Goal: Information Seeking & Learning: Understand process/instructions

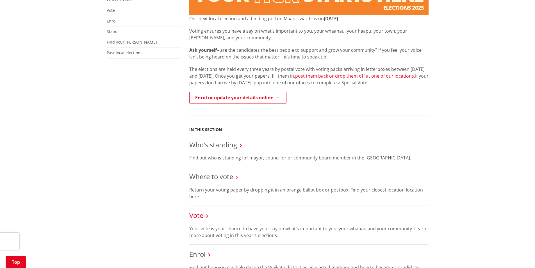
scroll to position [197, 0]
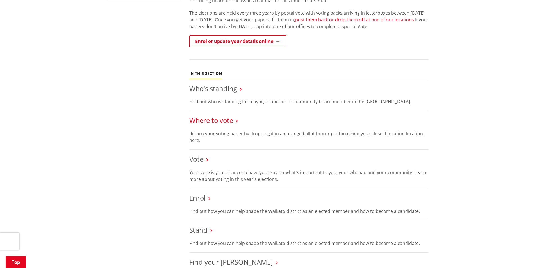
click at [213, 120] on link "Where to vote" at bounding box center [211, 119] width 44 height 9
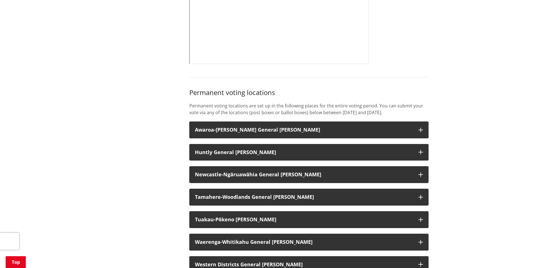
scroll to position [393, 0]
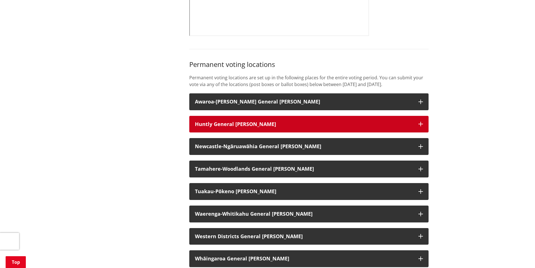
click at [334, 127] on h3 "Huntly General Ward" at bounding box center [304, 124] width 218 height 6
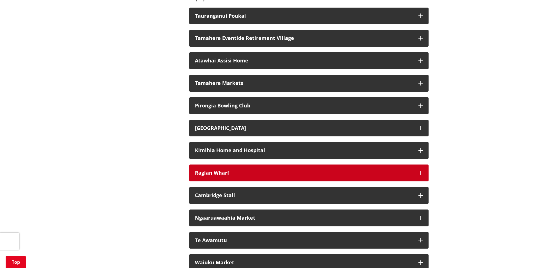
scroll to position [1404, 0]
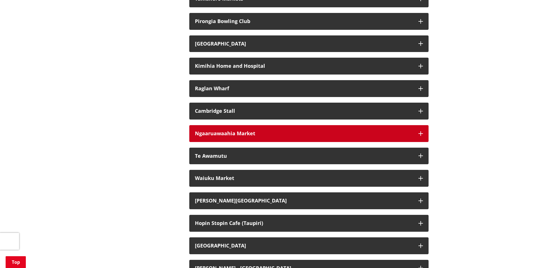
click at [413, 139] on button "Ngaaruawaahia Market" at bounding box center [308, 133] width 239 height 17
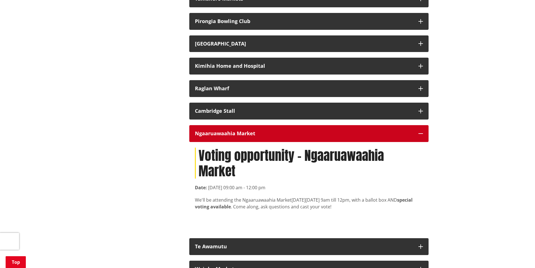
click at [413, 138] on button "Ngaaruawaahia Market" at bounding box center [308, 133] width 239 height 17
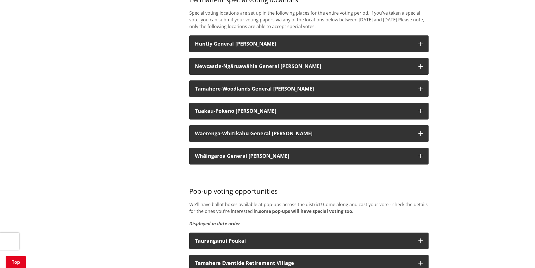
scroll to position [1011, 0]
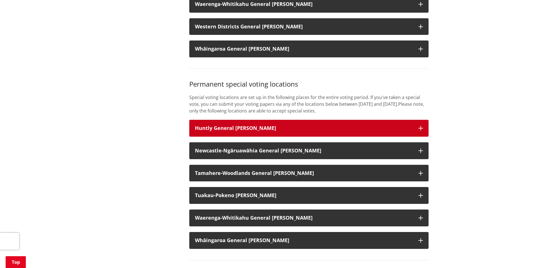
click at [311, 131] on h3 "Huntly General Ward" at bounding box center [304, 128] width 218 height 6
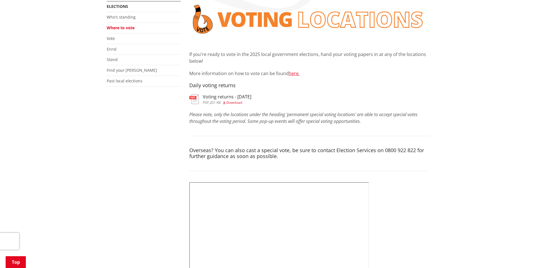
scroll to position [56, 0]
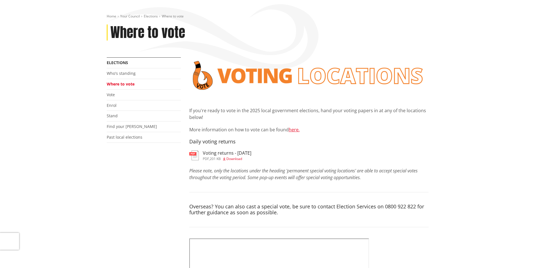
click at [221, 152] on h3 "Voting returns - [DATE]" at bounding box center [227, 152] width 49 height 5
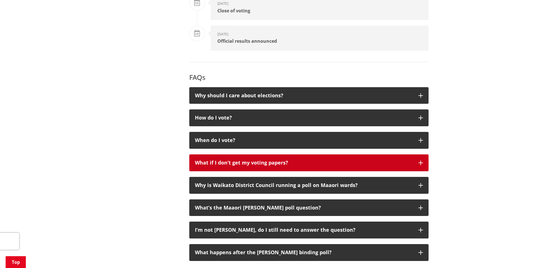
scroll to position [899, 0]
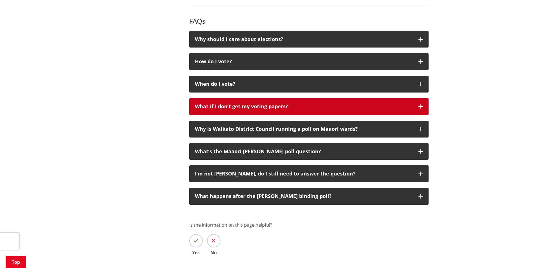
click at [273, 110] on button "What if I don’t get my voting papers?" at bounding box center [308, 106] width 239 height 17
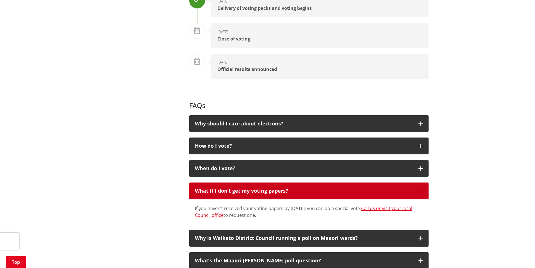
scroll to position [871, 0]
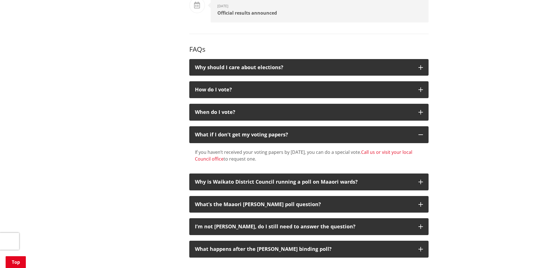
click at [223, 159] on link "Call us or visit your local Council office" at bounding box center [303, 155] width 217 height 13
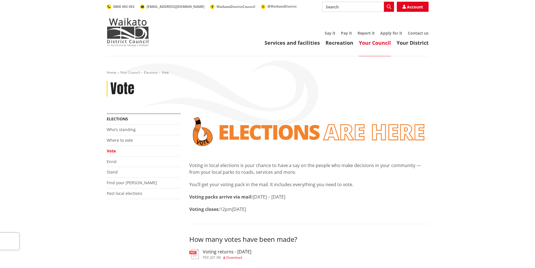
click at [111, 152] on link "Vote" at bounding box center [111, 150] width 9 height 5
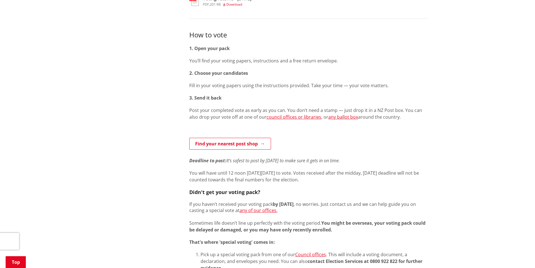
scroll to position [393, 0]
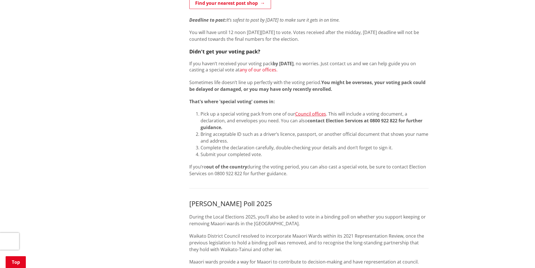
click at [265, 72] on link "any of our offices." at bounding box center [259, 70] width 38 height 6
click at [303, 115] on link "Council offices" at bounding box center [310, 114] width 31 height 6
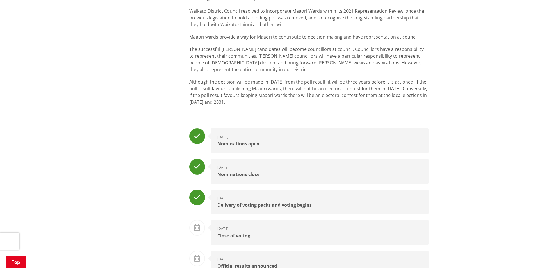
scroll to position [786, 0]
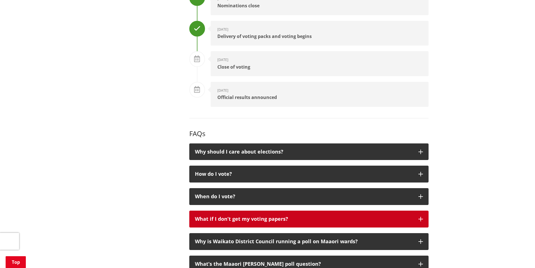
click at [330, 216] on div "What if I don’t get my voting papers?" at bounding box center [304, 219] width 218 height 6
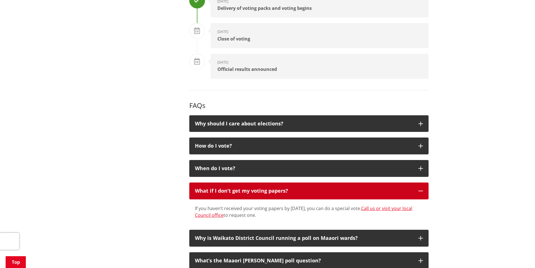
scroll to position [899, 0]
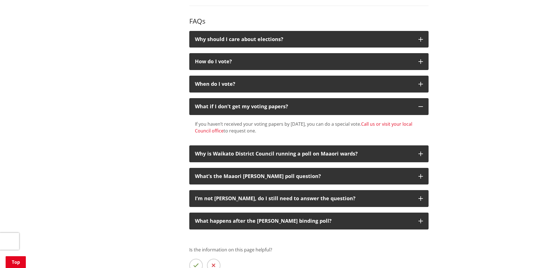
click at [222, 127] on link "Call us or visit your local Council office" at bounding box center [303, 127] width 217 height 13
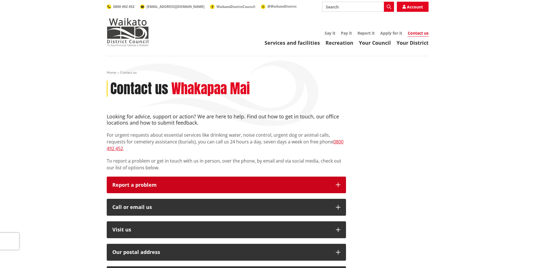
scroll to position [28, 0]
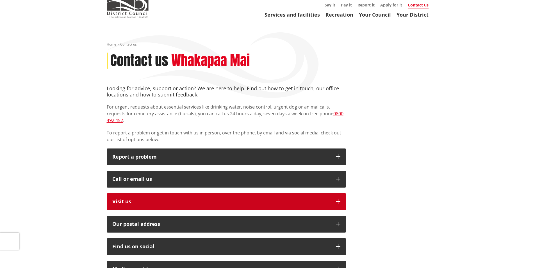
drag, startPoint x: 284, startPoint y: 197, endPoint x: 291, endPoint y: 197, distance: 7.0
click at [284, 199] on p "Visit us" at bounding box center [221, 202] width 218 height 6
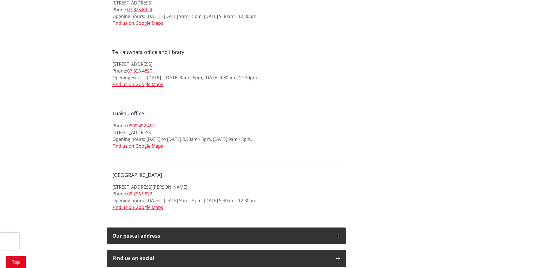
scroll to position [674, 0]
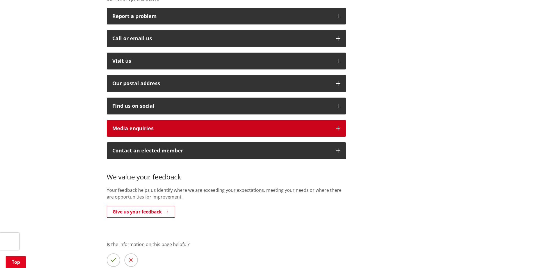
scroll to position [140, 0]
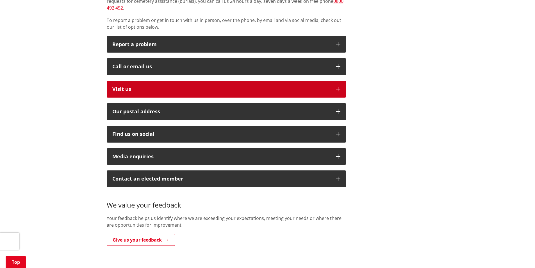
click at [168, 86] on p "Visit us" at bounding box center [221, 89] width 218 height 6
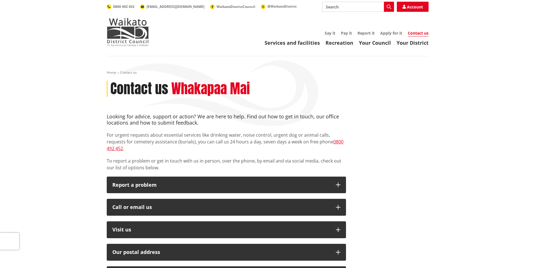
drag, startPoint x: 75, startPoint y: 65, endPoint x: 76, endPoint y: 62, distance: 3.5
click at [76, 63] on div "Home Contact us Contact us Whakapaa Mai Looking for advice, support or action? …" at bounding box center [267, 268] width 535 height 425
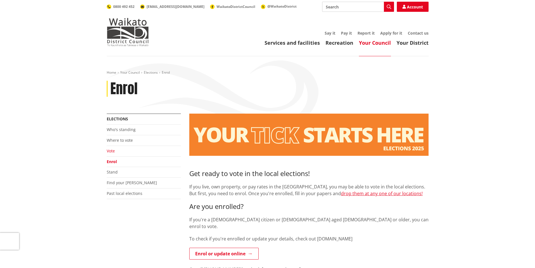
click at [114, 151] on link "Vote" at bounding box center [111, 150] width 8 height 5
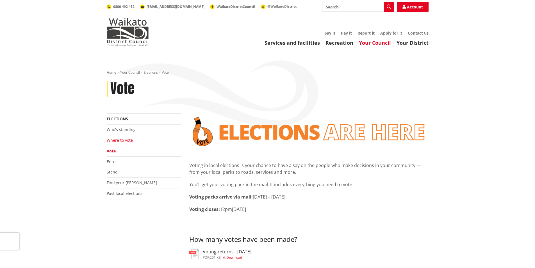
click at [124, 143] on li "Where to vote" at bounding box center [144, 140] width 74 height 11
click at [124, 142] on link "Where to vote" at bounding box center [120, 139] width 26 height 5
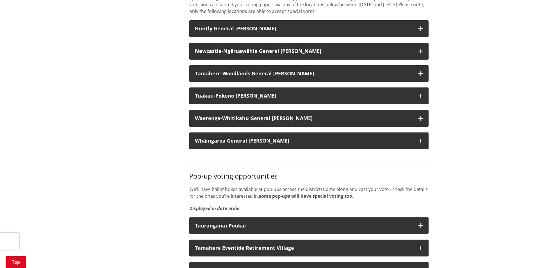
scroll to position [674, 0]
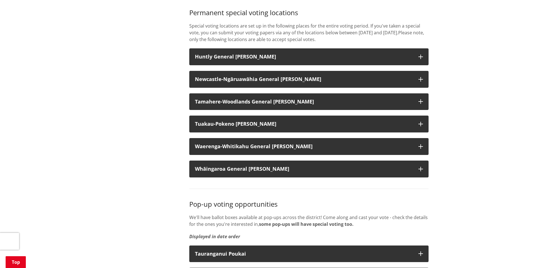
click at [384, 54] on div "If you're ready to vote in the 2025 local government elections, hand your votin…" at bounding box center [309, 265] width 248 height 1652
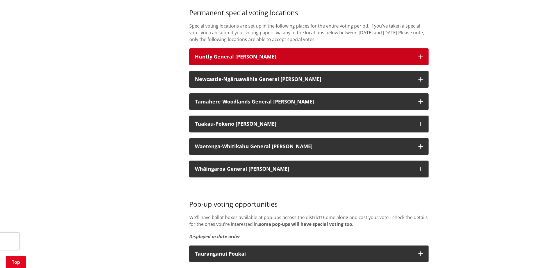
click at [381, 59] on button "Huntly General Ward" at bounding box center [308, 56] width 239 height 17
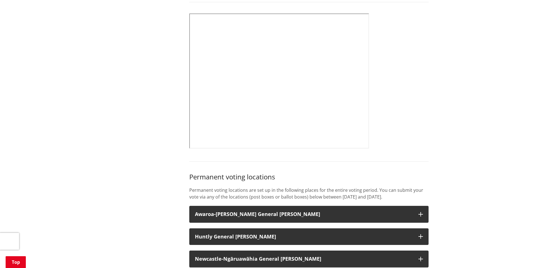
scroll to position [112, 0]
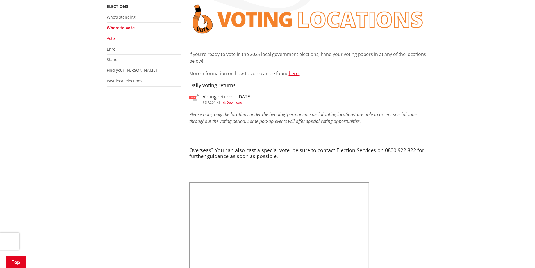
click at [114, 40] on link "Vote" at bounding box center [111, 38] width 8 height 5
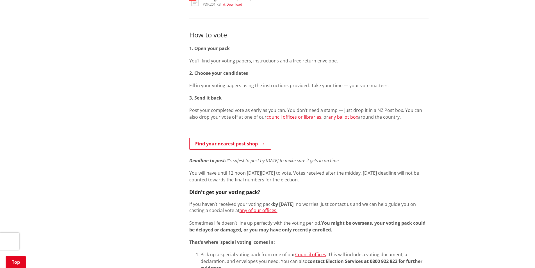
scroll to position [393, 0]
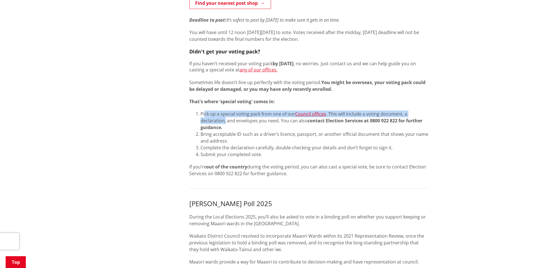
drag, startPoint x: 205, startPoint y: 114, endPoint x: 225, endPoint y: 118, distance: 20.9
click at [225, 118] on li "Pick up a special voting pack from one of our Council offices . This will inclu…" at bounding box center [315, 120] width 228 height 20
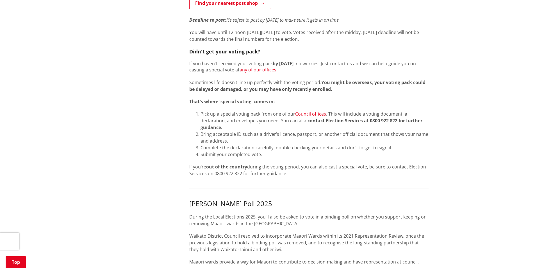
drag, startPoint x: 243, startPoint y: 120, endPoint x: 226, endPoint y: 115, distance: 17.4
click at [242, 120] on li "Pick up a special voting pack from one of our Council offices . This will inclu…" at bounding box center [315, 120] width 228 height 20
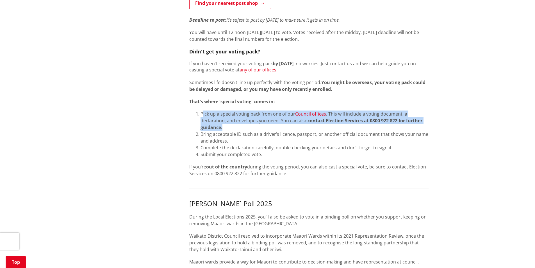
drag, startPoint x: 203, startPoint y: 113, endPoint x: 230, endPoint y: 124, distance: 28.7
click at [230, 124] on li "Pick up a special voting pack from one of our Council offices . This will inclu…" at bounding box center [315, 120] width 228 height 20
click at [242, 127] on li "Pick up a special voting pack from one of our Council offices . This will inclu…" at bounding box center [315, 120] width 228 height 20
drag, startPoint x: 201, startPoint y: 113, endPoint x: 224, endPoint y: 128, distance: 27.4
click at [224, 128] on li "Pick up a special voting pack from one of our Council offices . This will inclu…" at bounding box center [315, 120] width 228 height 20
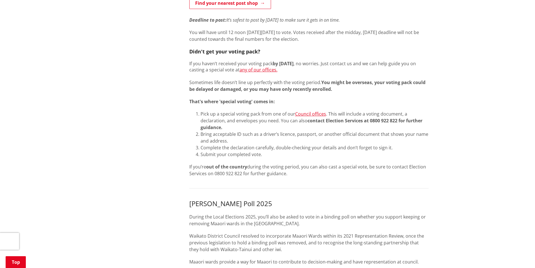
click at [250, 140] on li "Bring acceptable ID such as a driver’s licence, passport, or another official d…" at bounding box center [315, 137] width 228 height 13
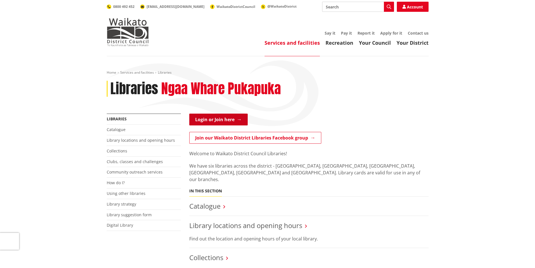
click at [219, 119] on link "Login or Join here" at bounding box center [218, 119] width 58 height 12
